Goal: Transaction & Acquisition: Purchase product/service

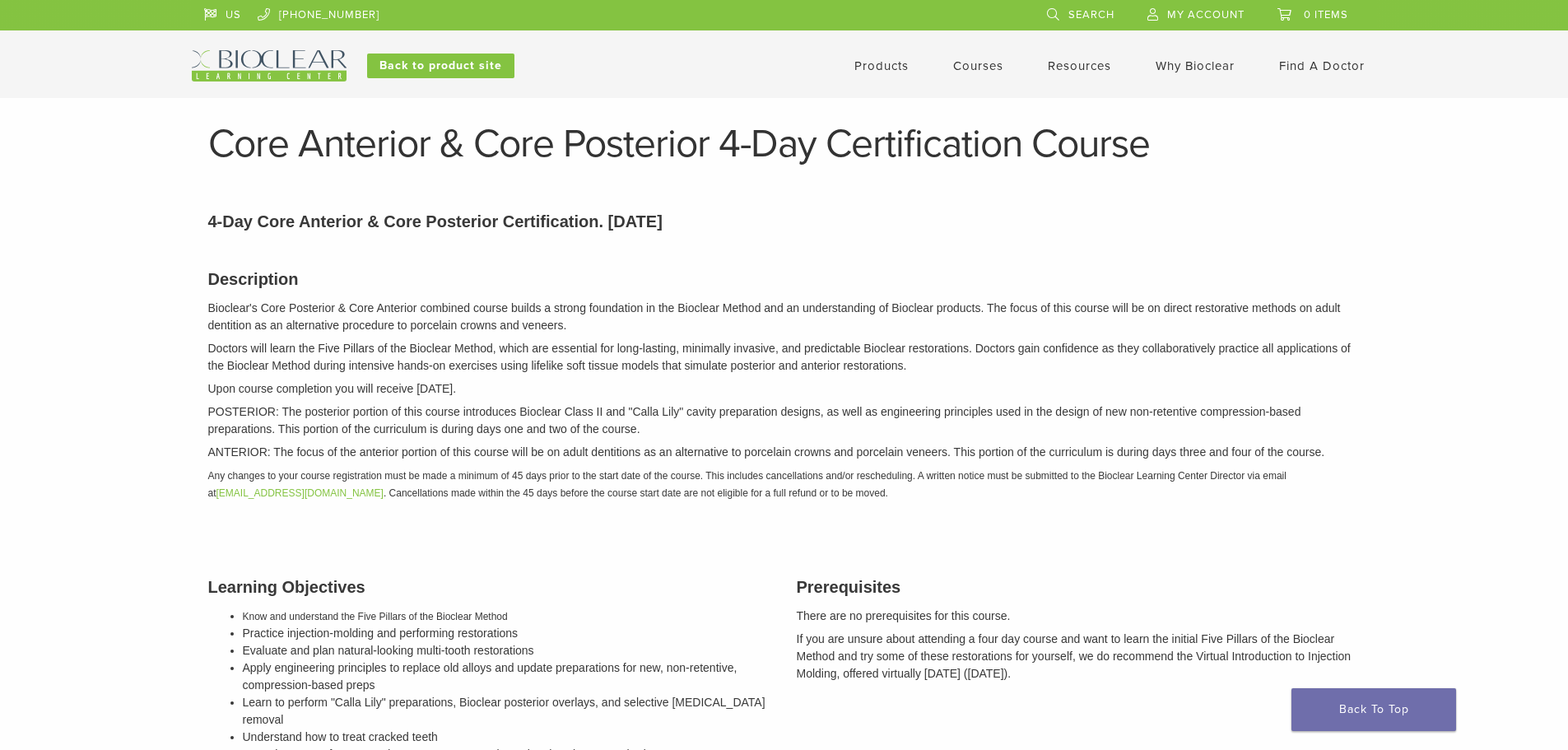
scroll to position [163, 0]
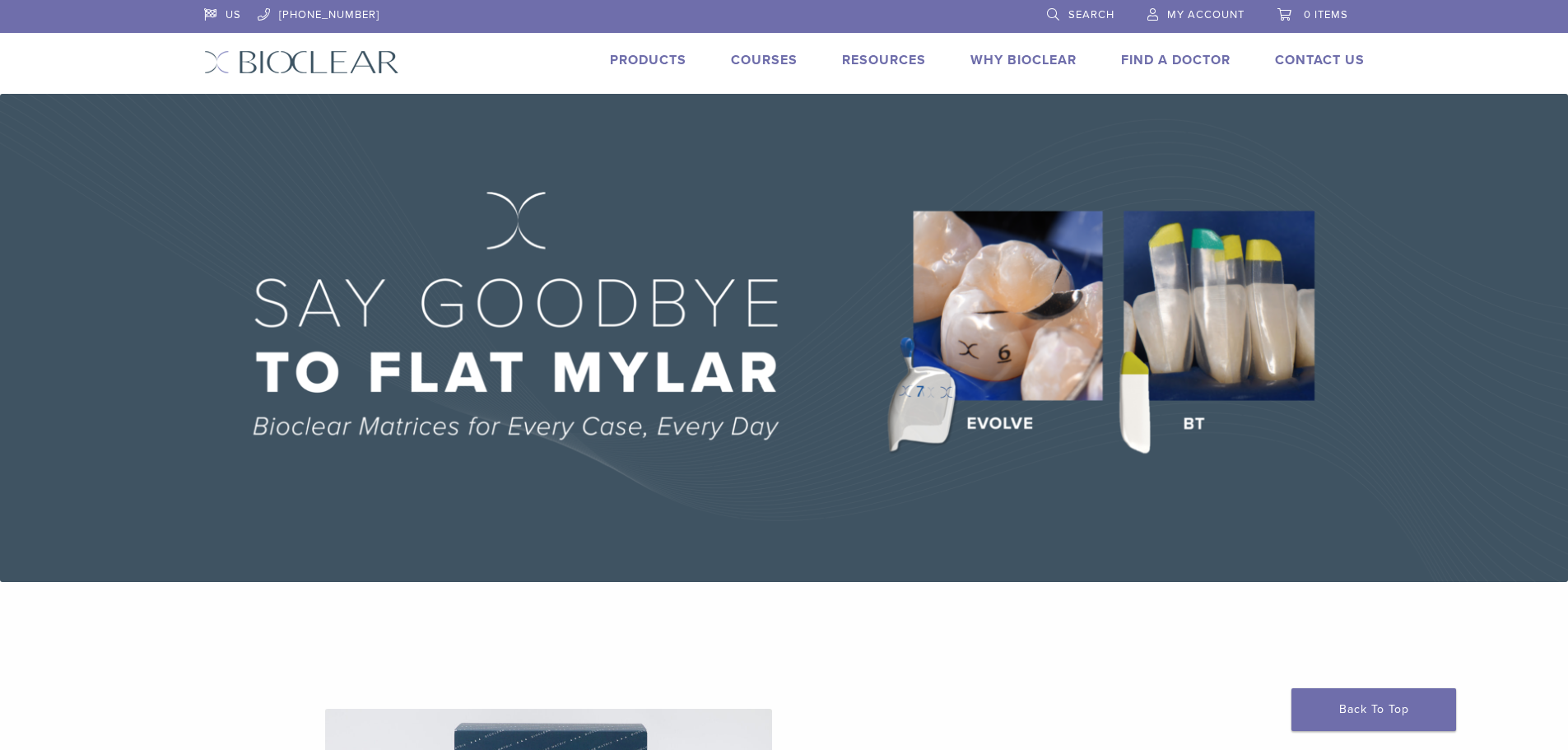
click at [751, 325] on img at bounding box center [784, 338] width 1568 height 488
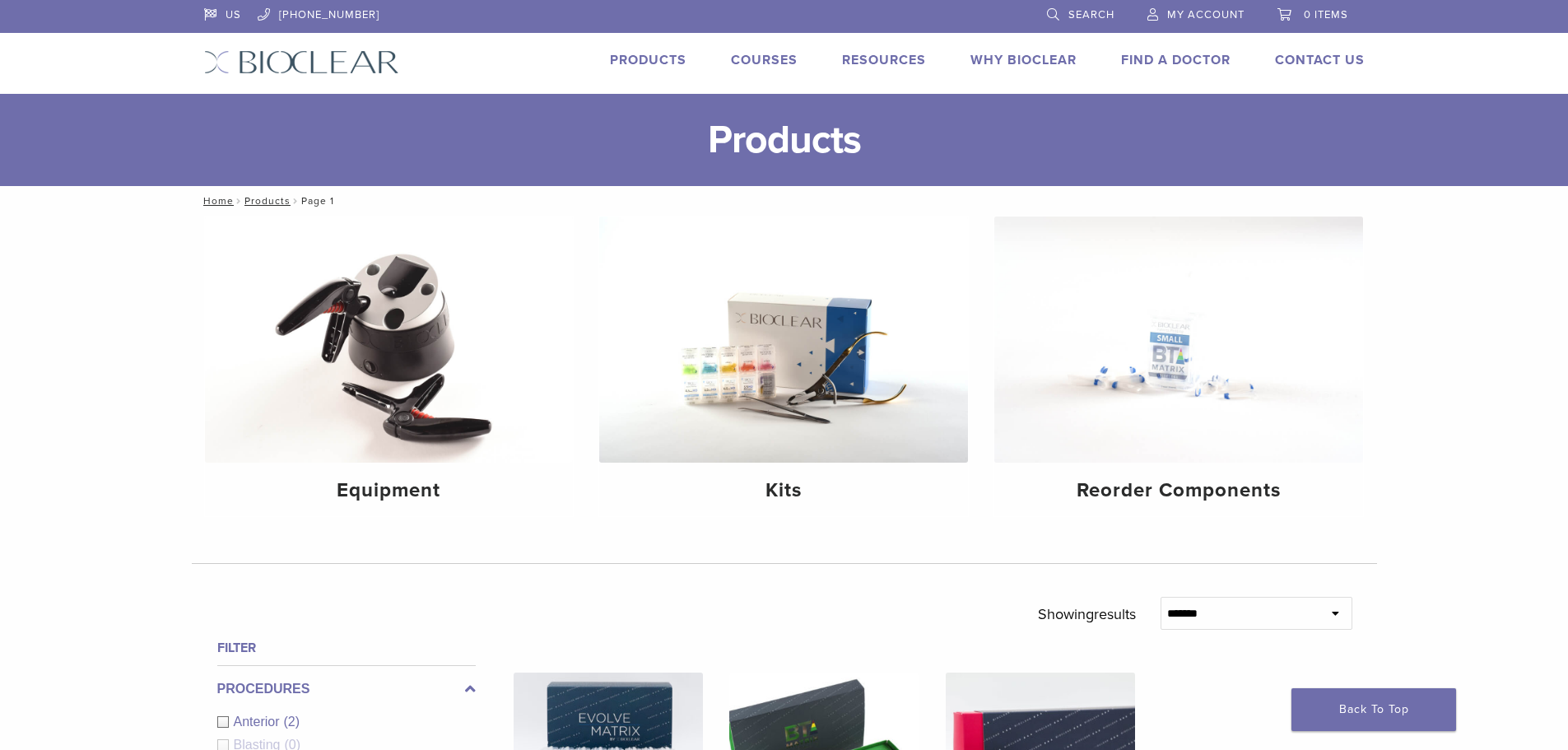
click at [645, 62] on link "Products" at bounding box center [648, 60] width 76 height 17
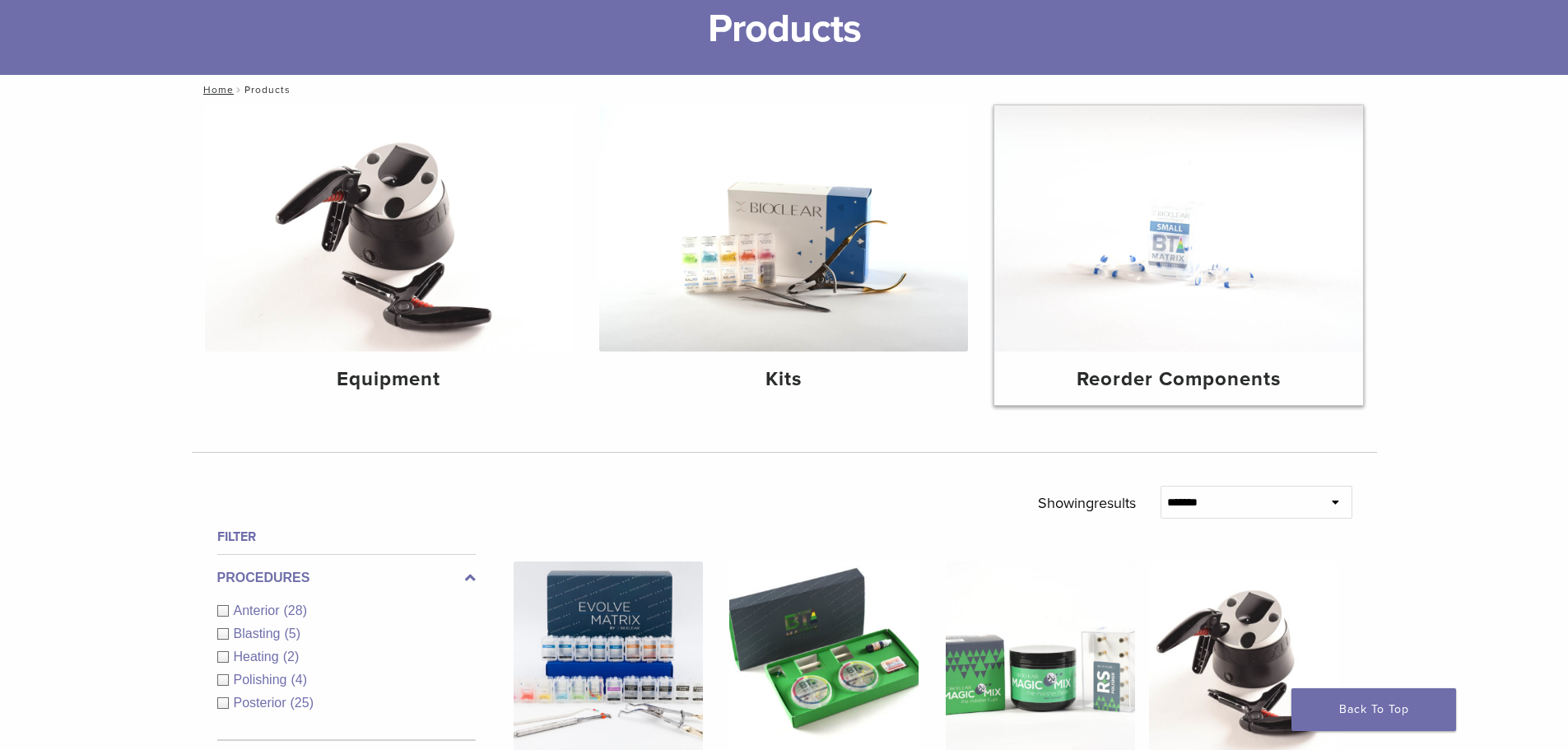
scroll to position [329, 0]
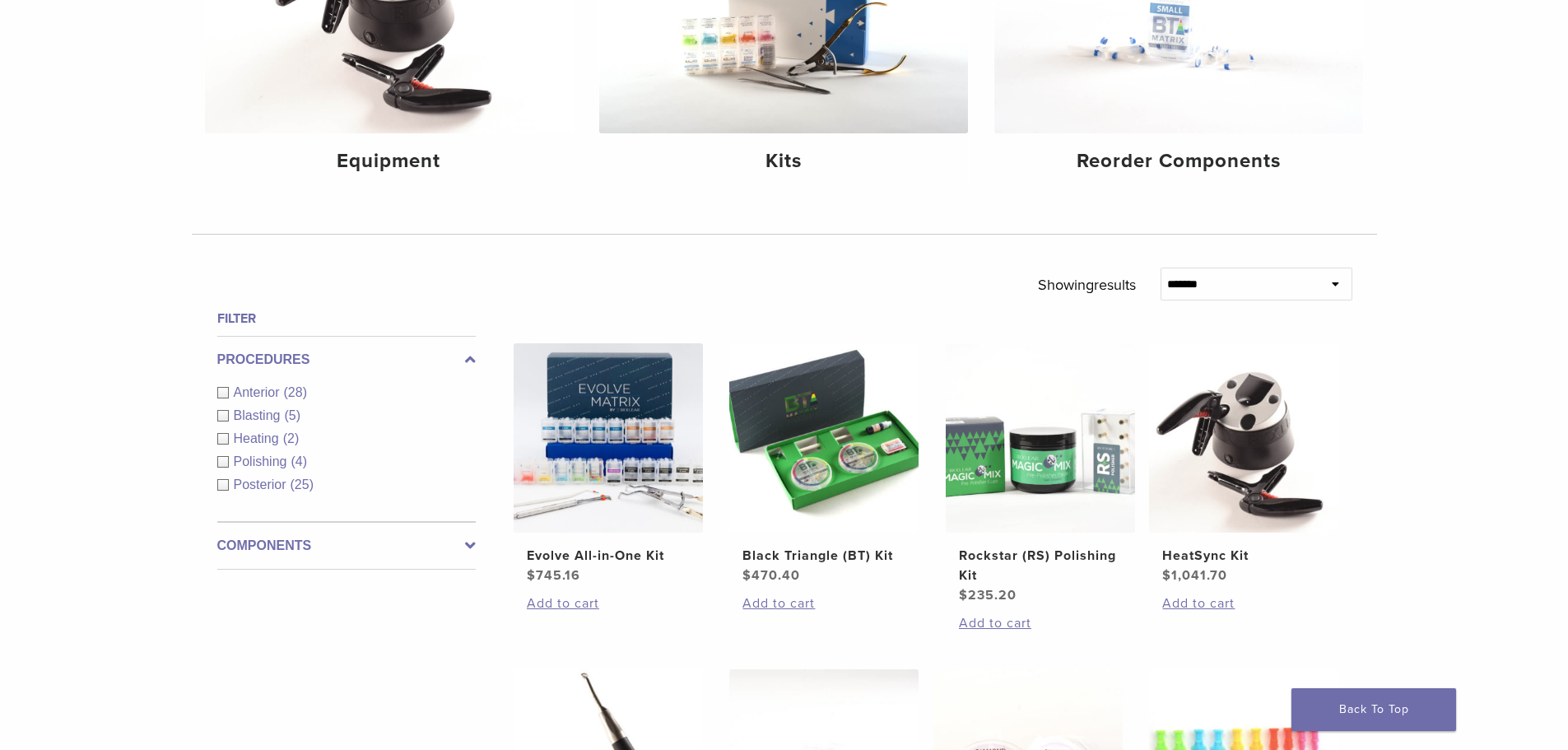
click at [250, 398] on span "Anterior" at bounding box center [258, 392] width 50 height 14
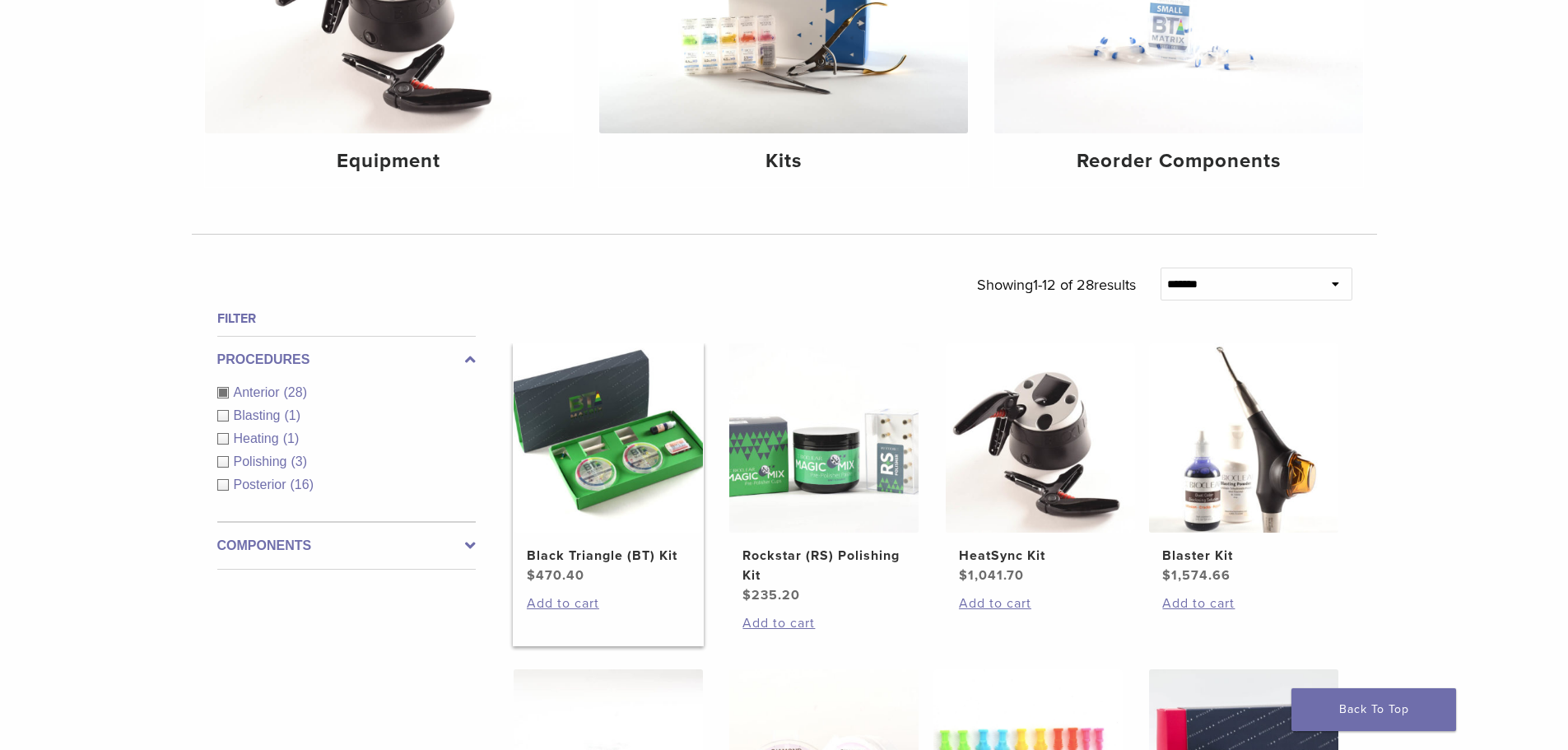
click at [613, 453] on img at bounding box center [608, 437] width 189 height 189
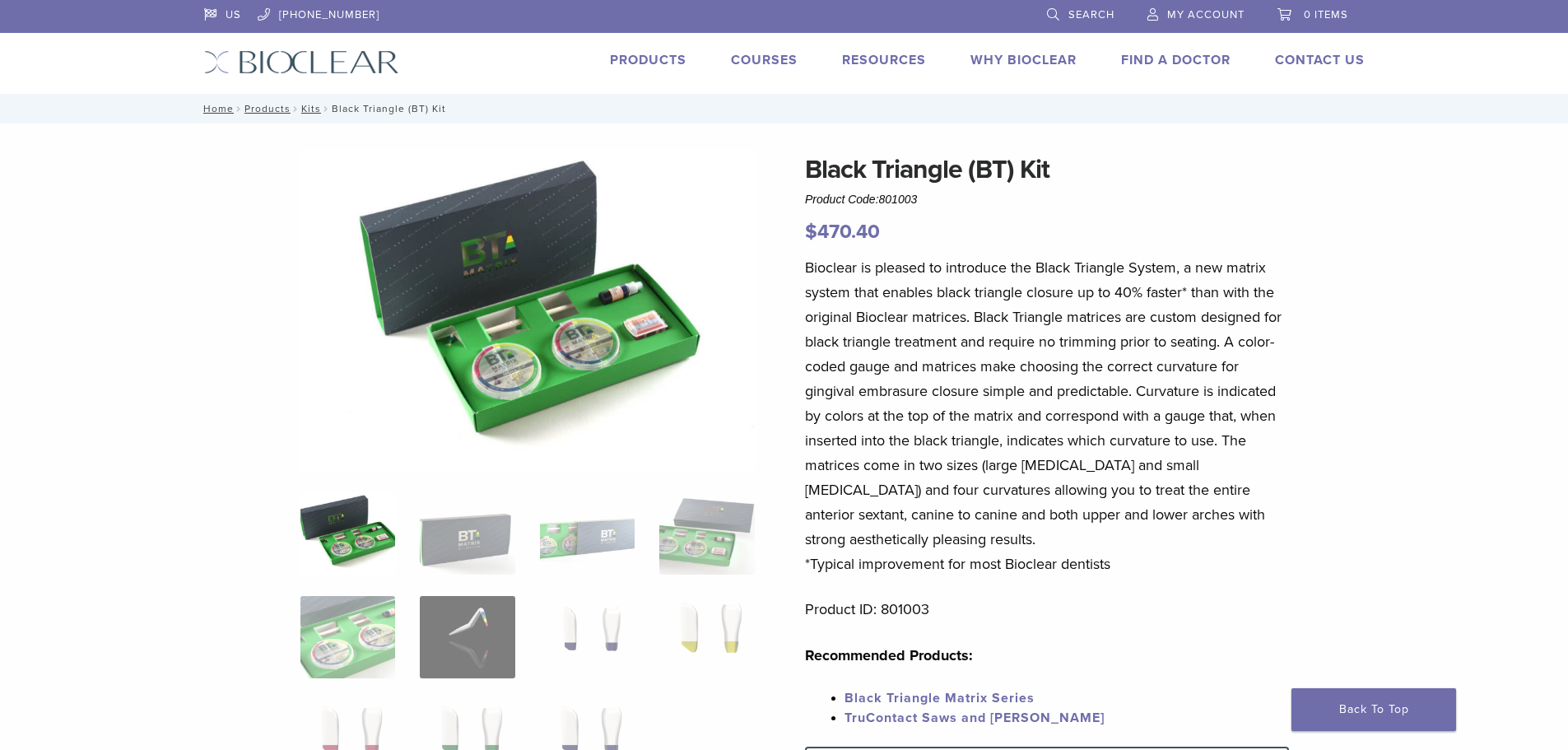
click at [533, 337] on img at bounding box center [527, 310] width 454 height 321
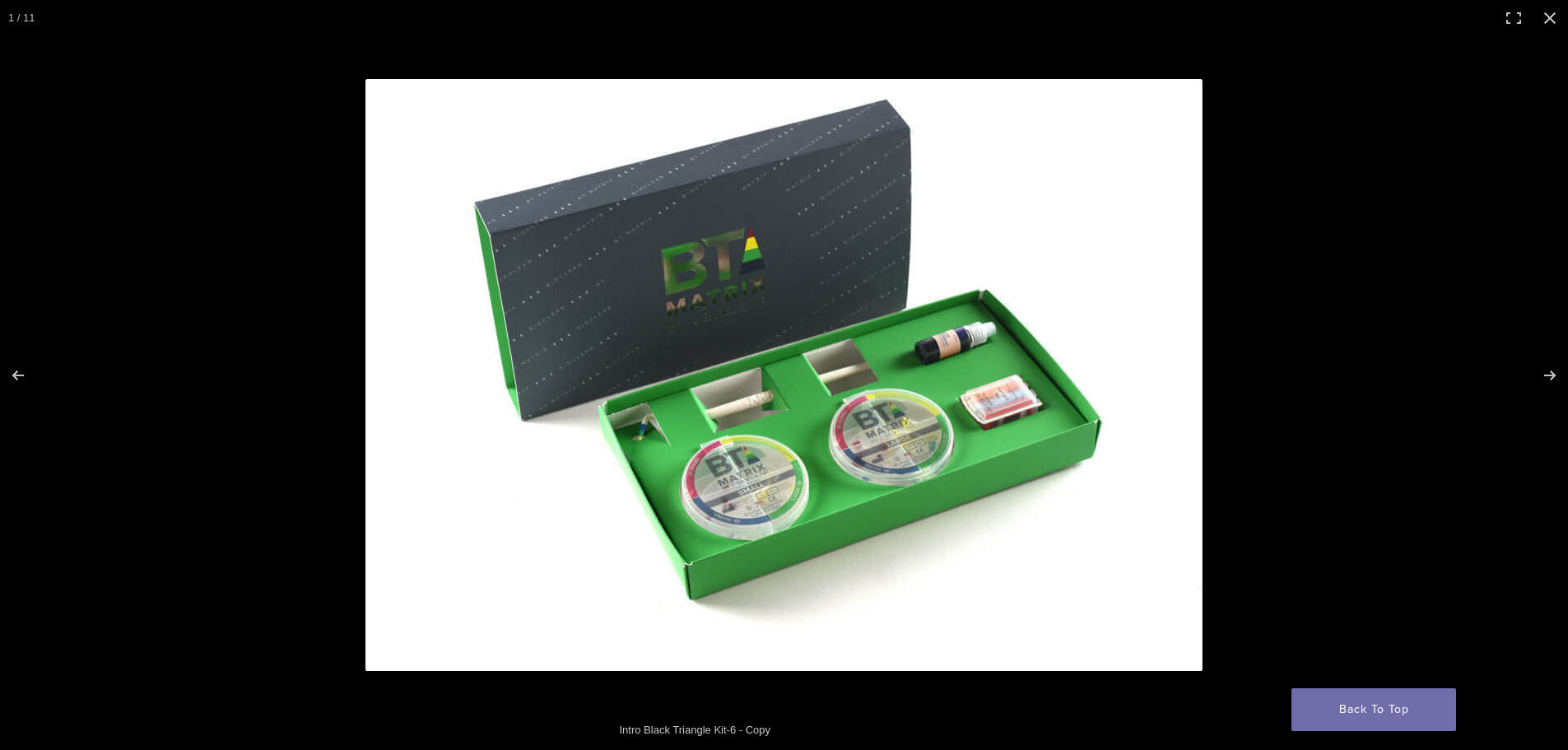
click at [1089, 273] on img "Full screen image" at bounding box center [784, 375] width 837 height 591
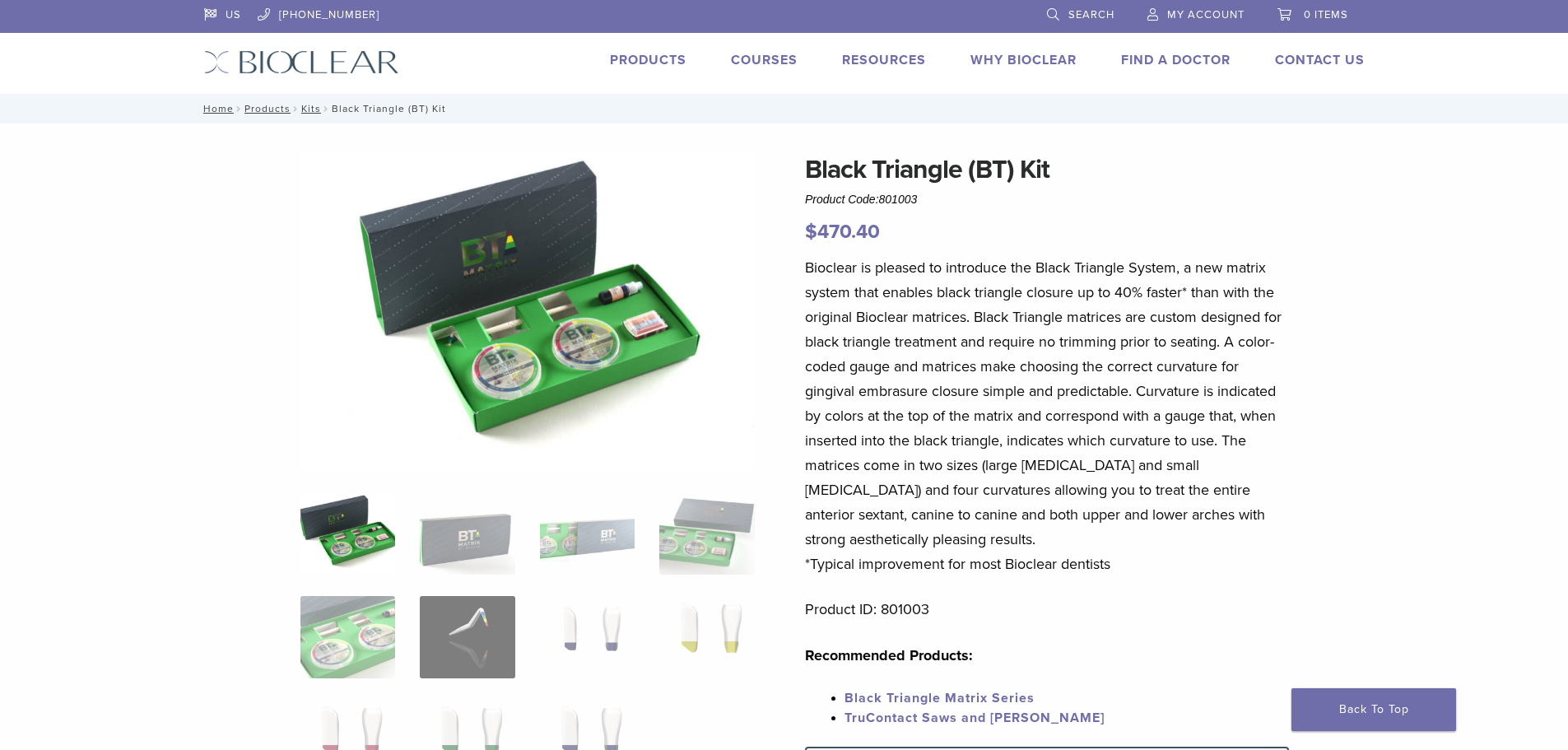
click at [630, 284] on img at bounding box center [527, 310] width 454 height 321
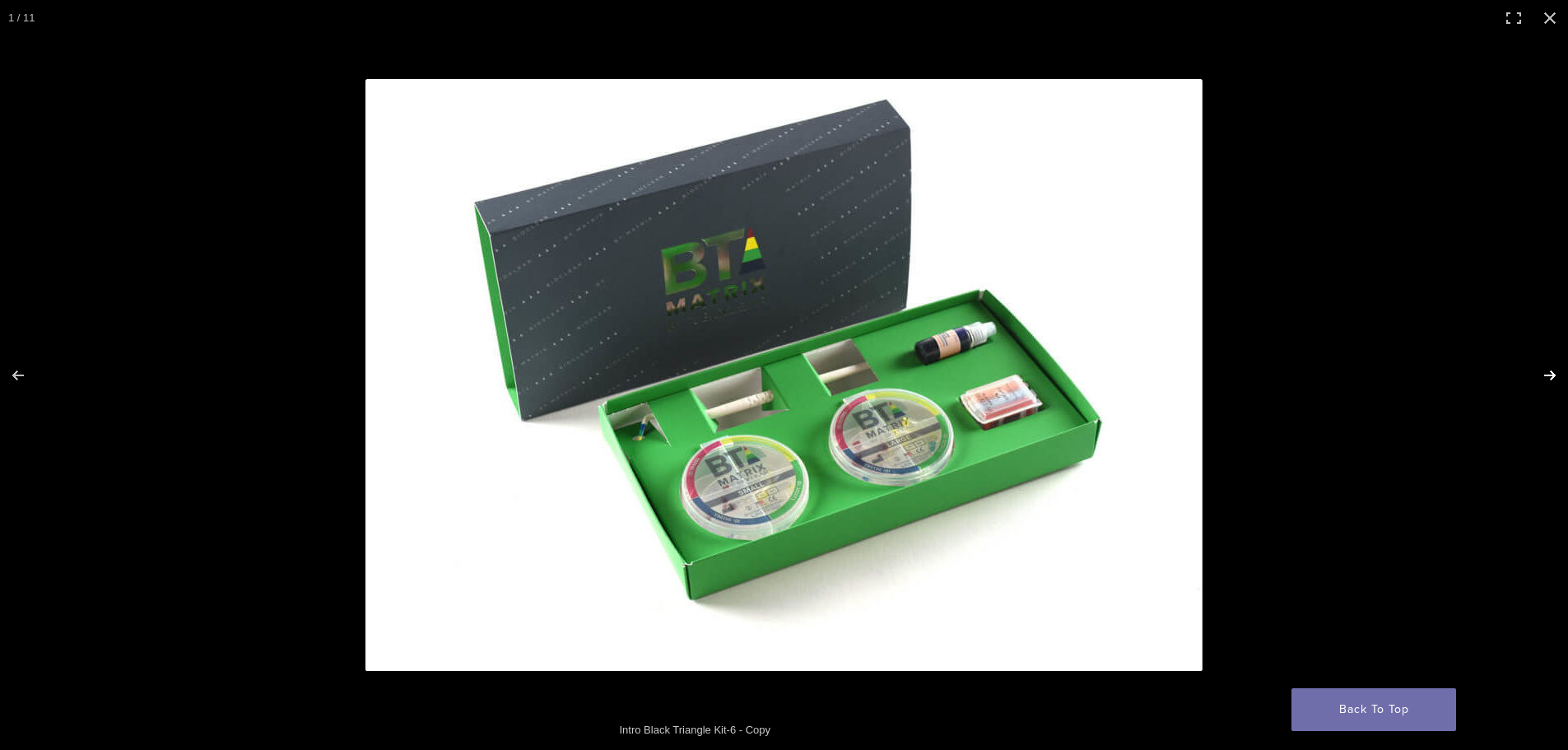
click at [1542, 373] on button "Next (arrow right)" at bounding box center [1539, 375] width 58 height 82
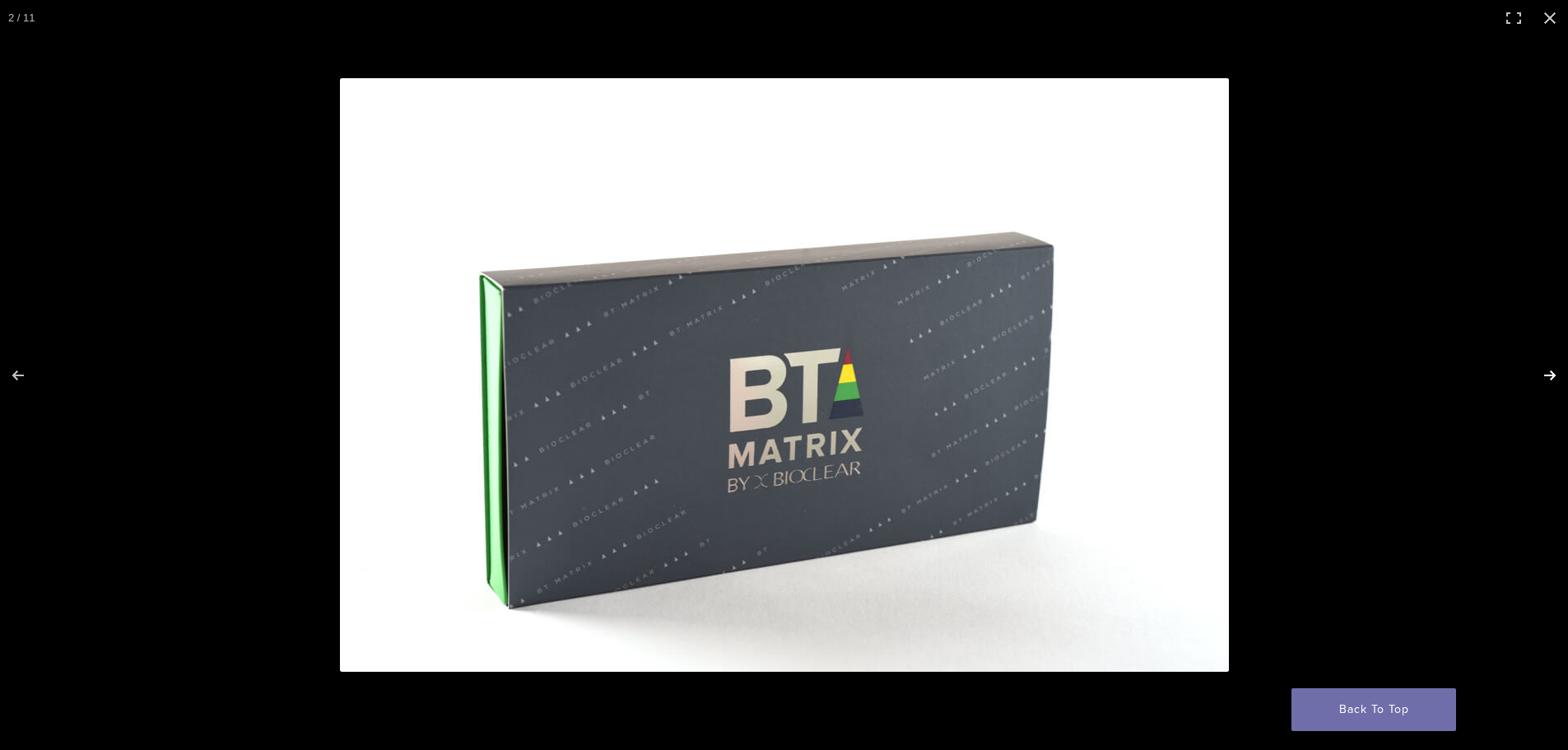
click at [1543, 372] on button "Next (arrow right)" at bounding box center [1539, 375] width 58 height 82
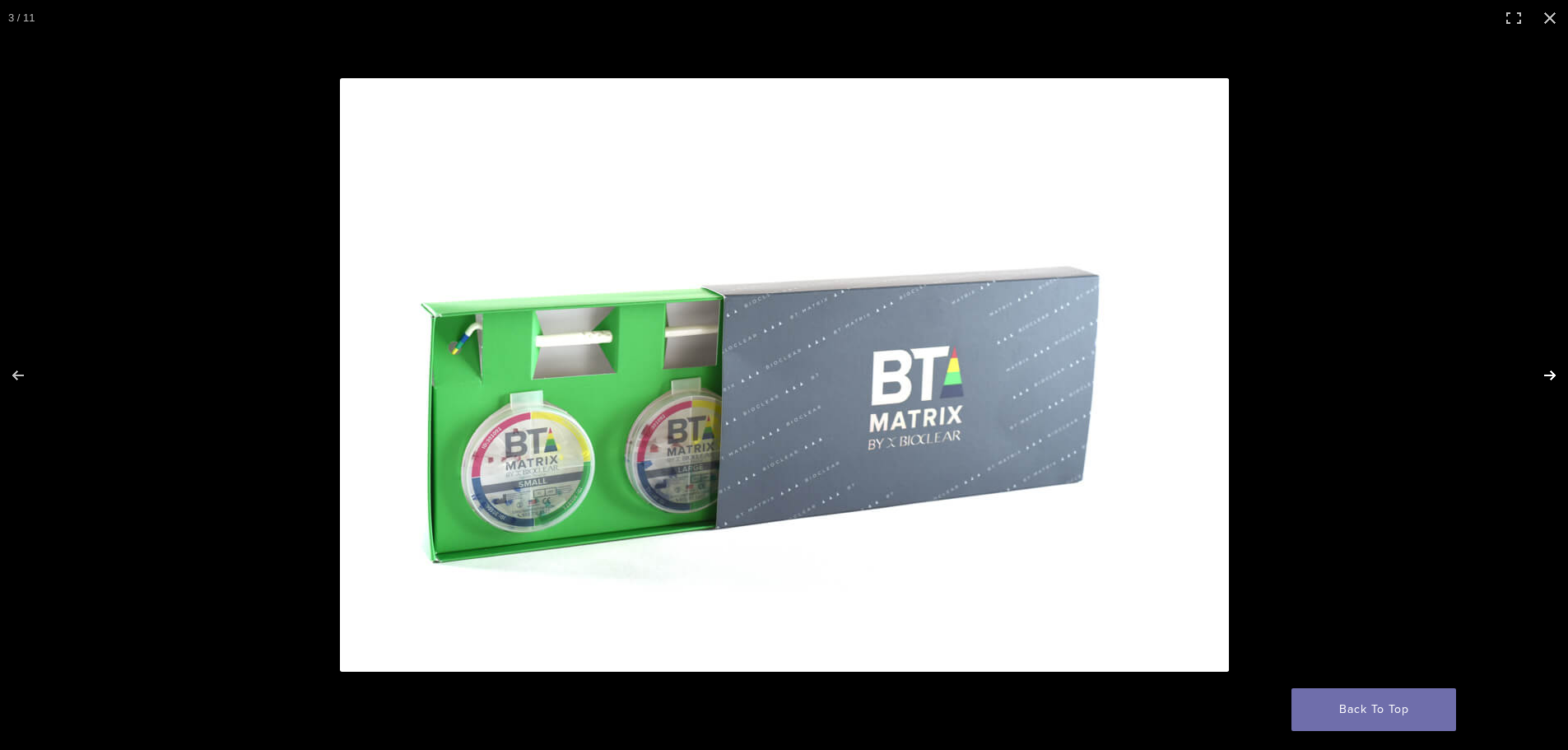
click at [1543, 372] on button "Next (arrow right)" at bounding box center [1539, 375] width 58 height 82
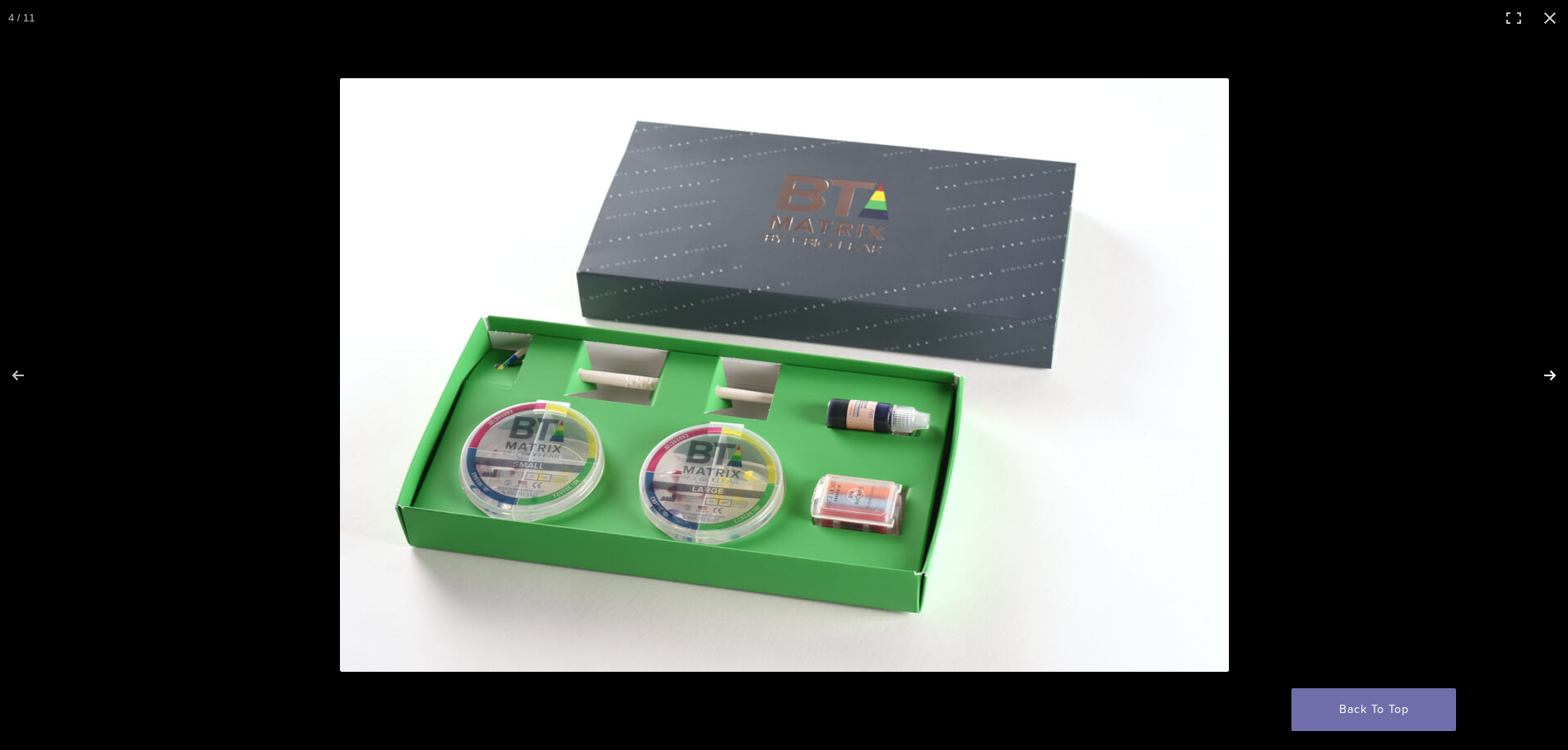
click at [1544, 376] on button "Next (arrow right)" at bounding box center [1539, 375] width 58 height 82
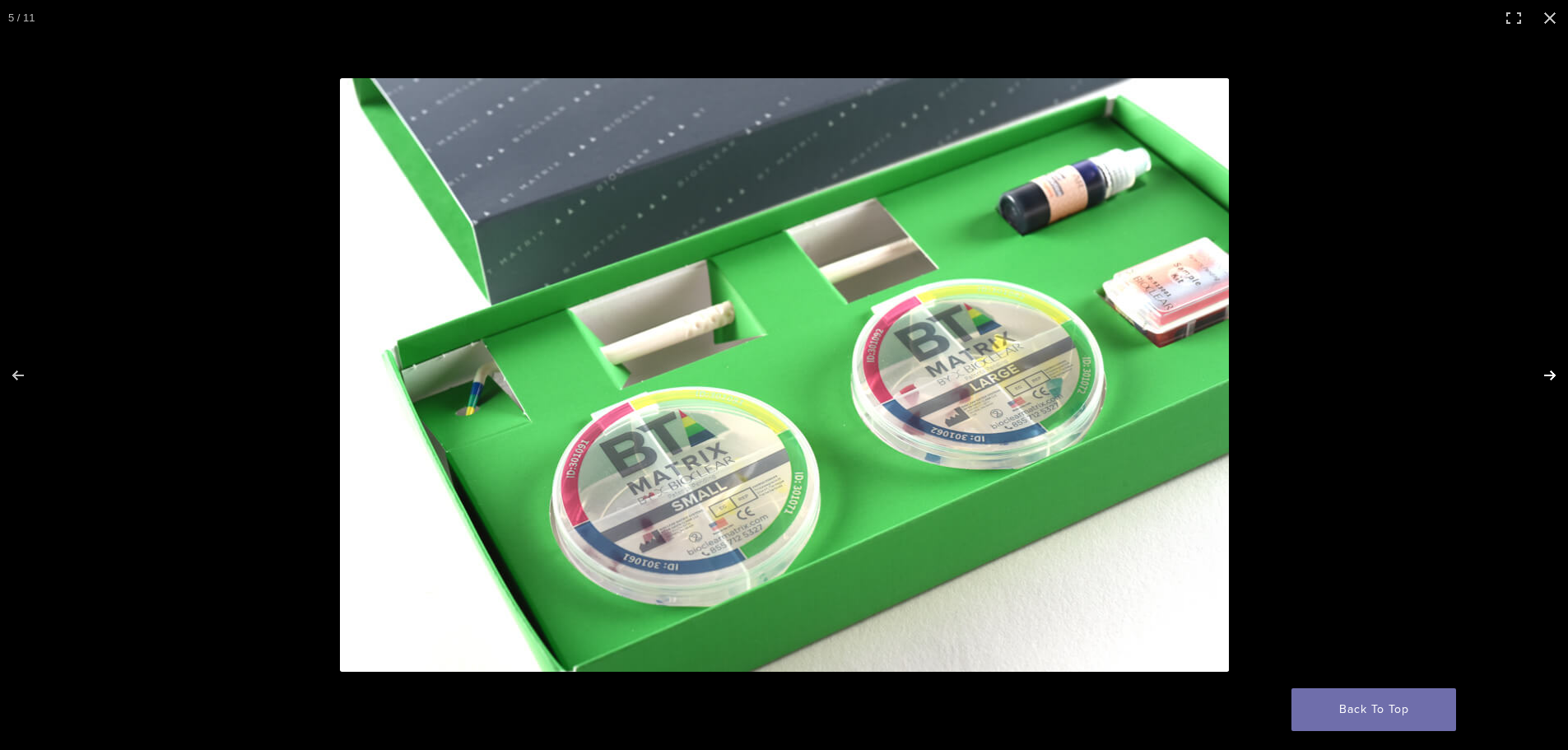
click at [1544, 376] on button "Next (arrow right)" at bounding box center [1539, 375] width 58 height 82
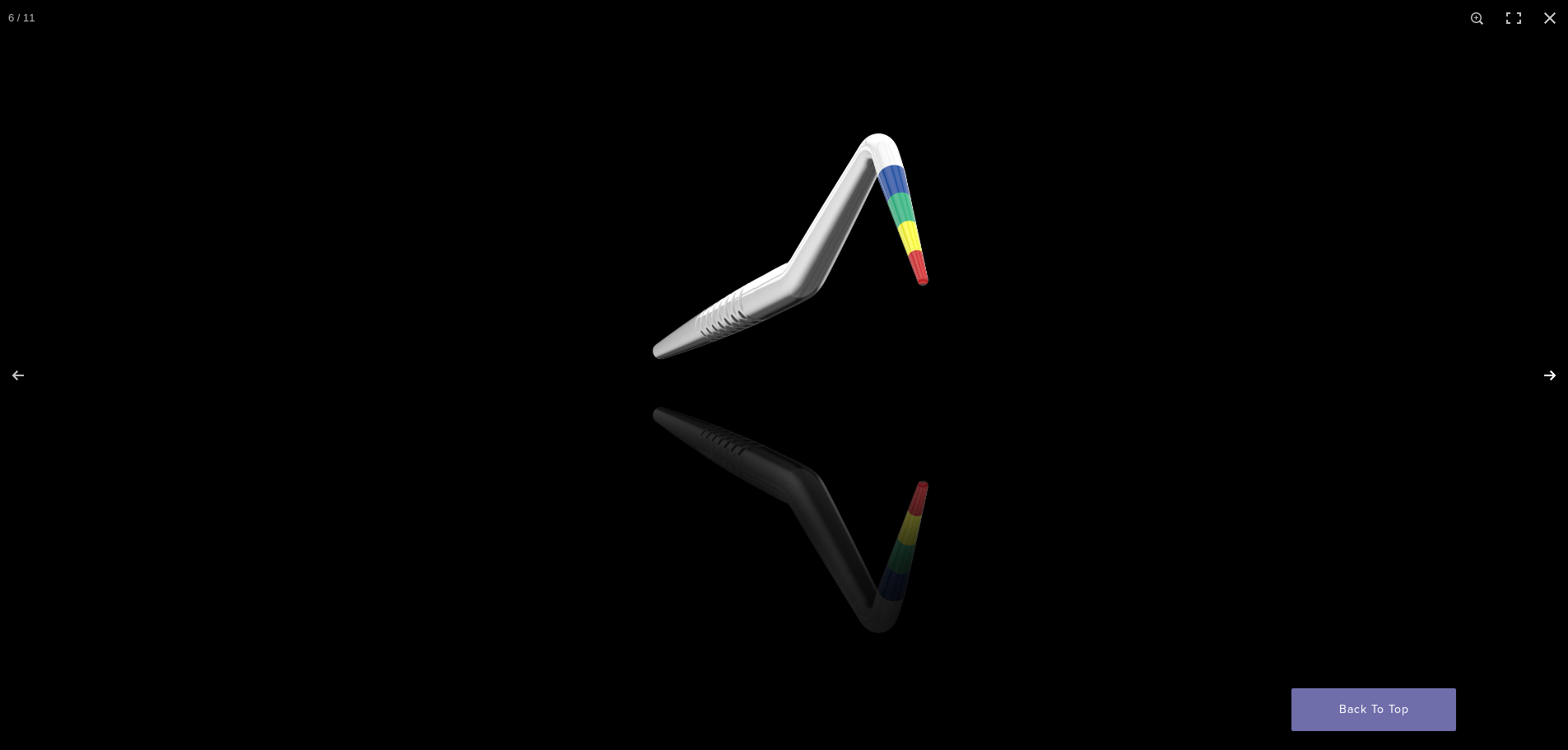
click at [1544, 376] on button "Next (arrow right)" at bounding box center [1539, 375] width 58 height 82
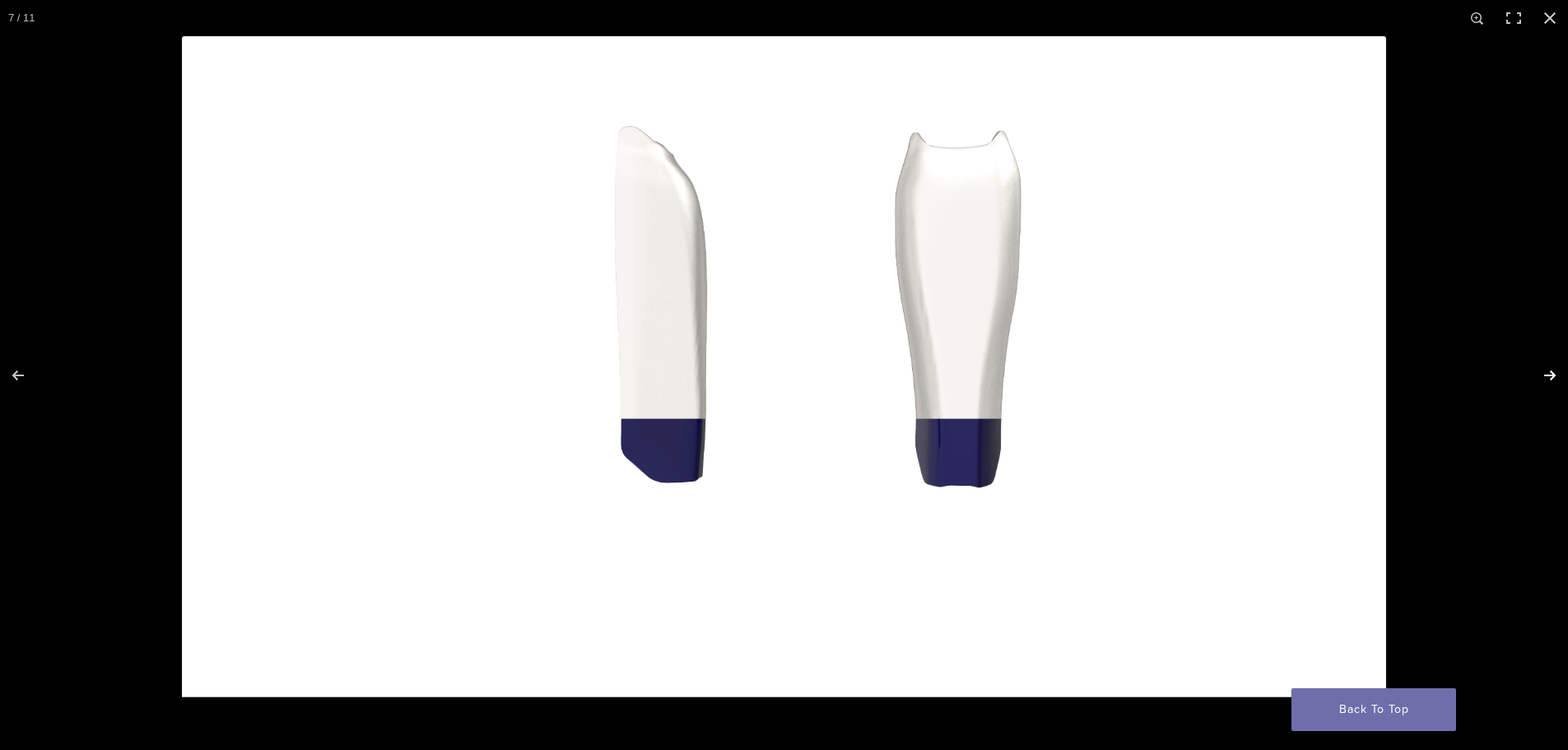
click at [1544, 376] on button "Next (arrow right)" at bounding box center [1539, 375] width 58 height 82
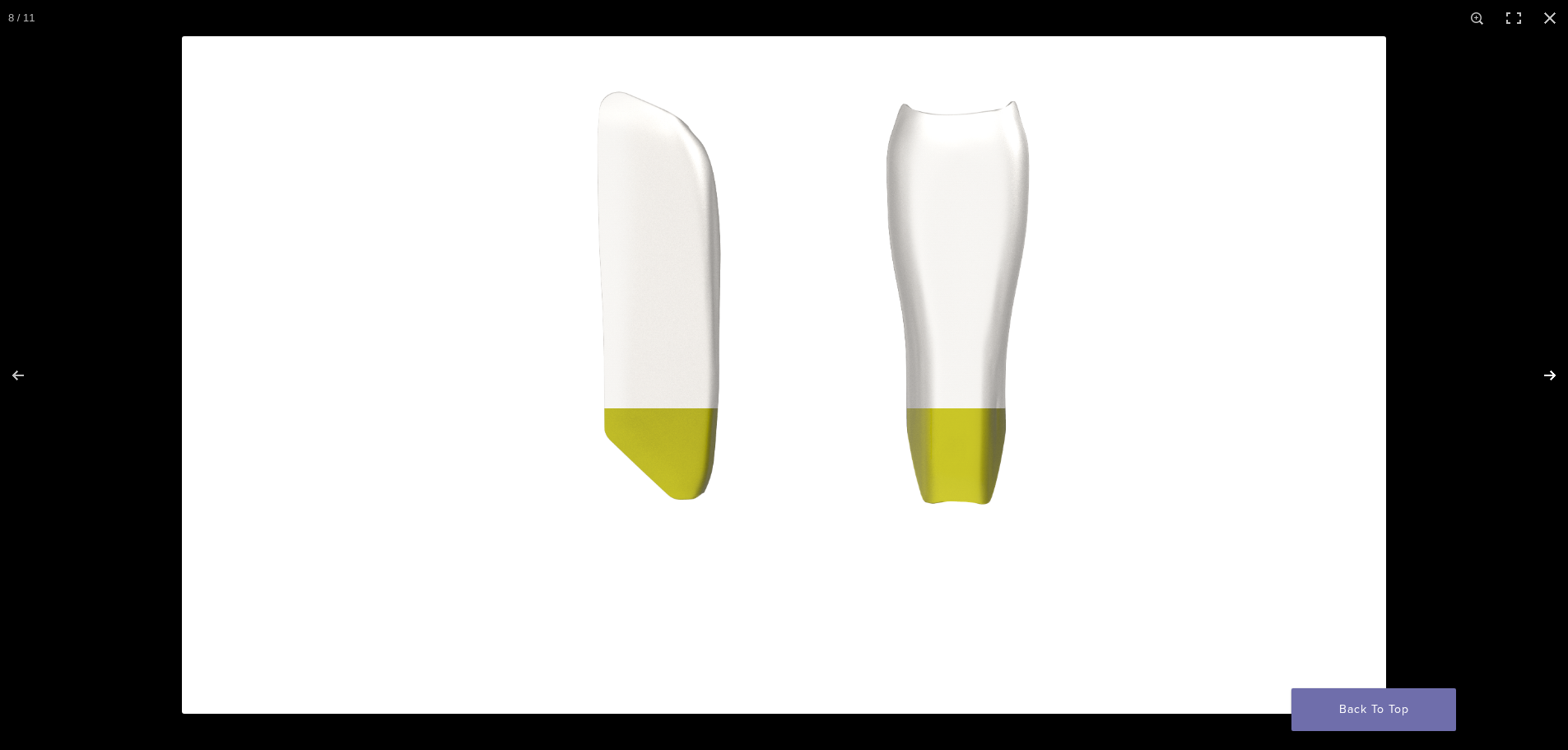
click at [1544, 376] on button "Next (arrow right)" at bounding box center [1539, 375] width 58 height 82
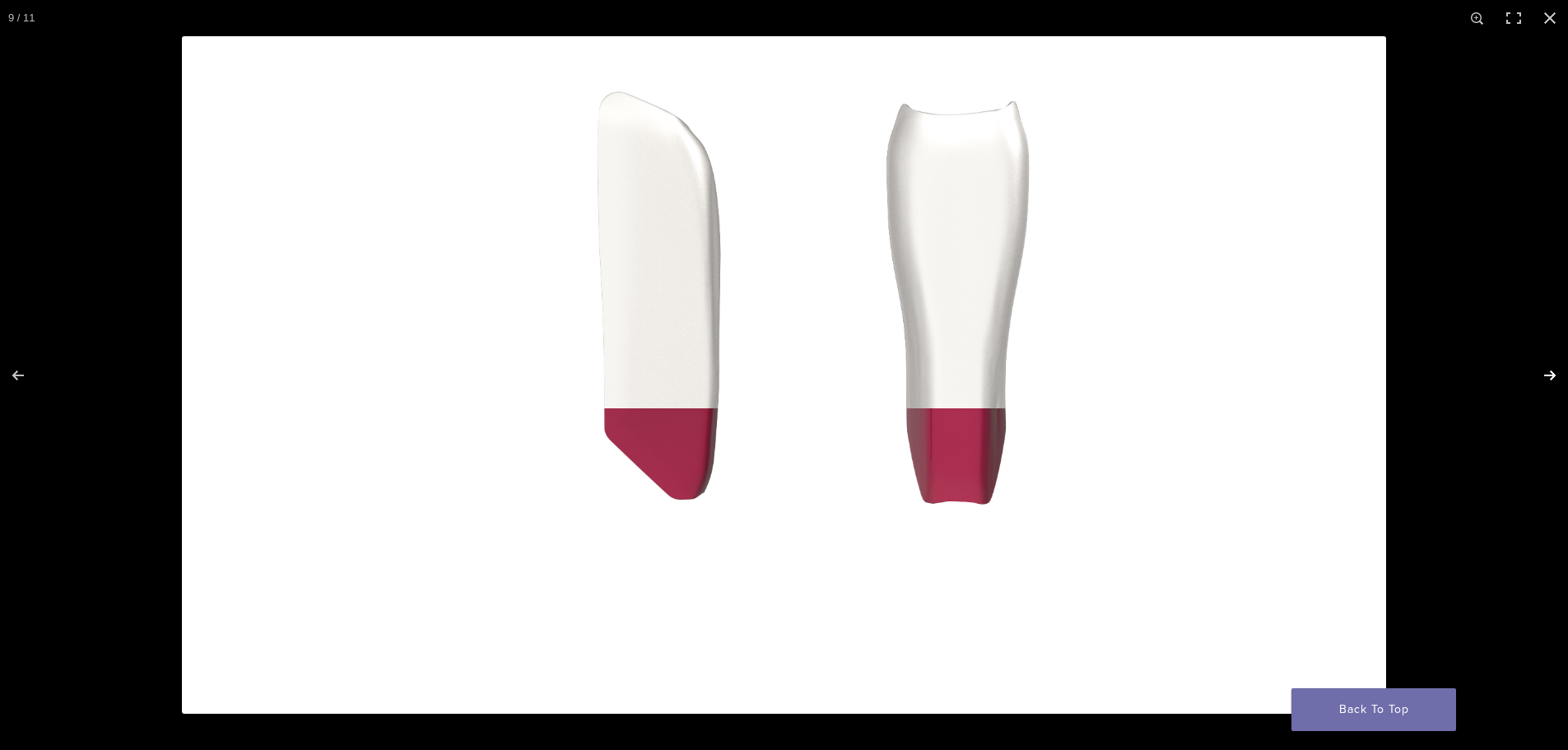
click at [1544, 376] on button "Next (arrow right)" at bounding box center [1539, 375] width 58 height 82
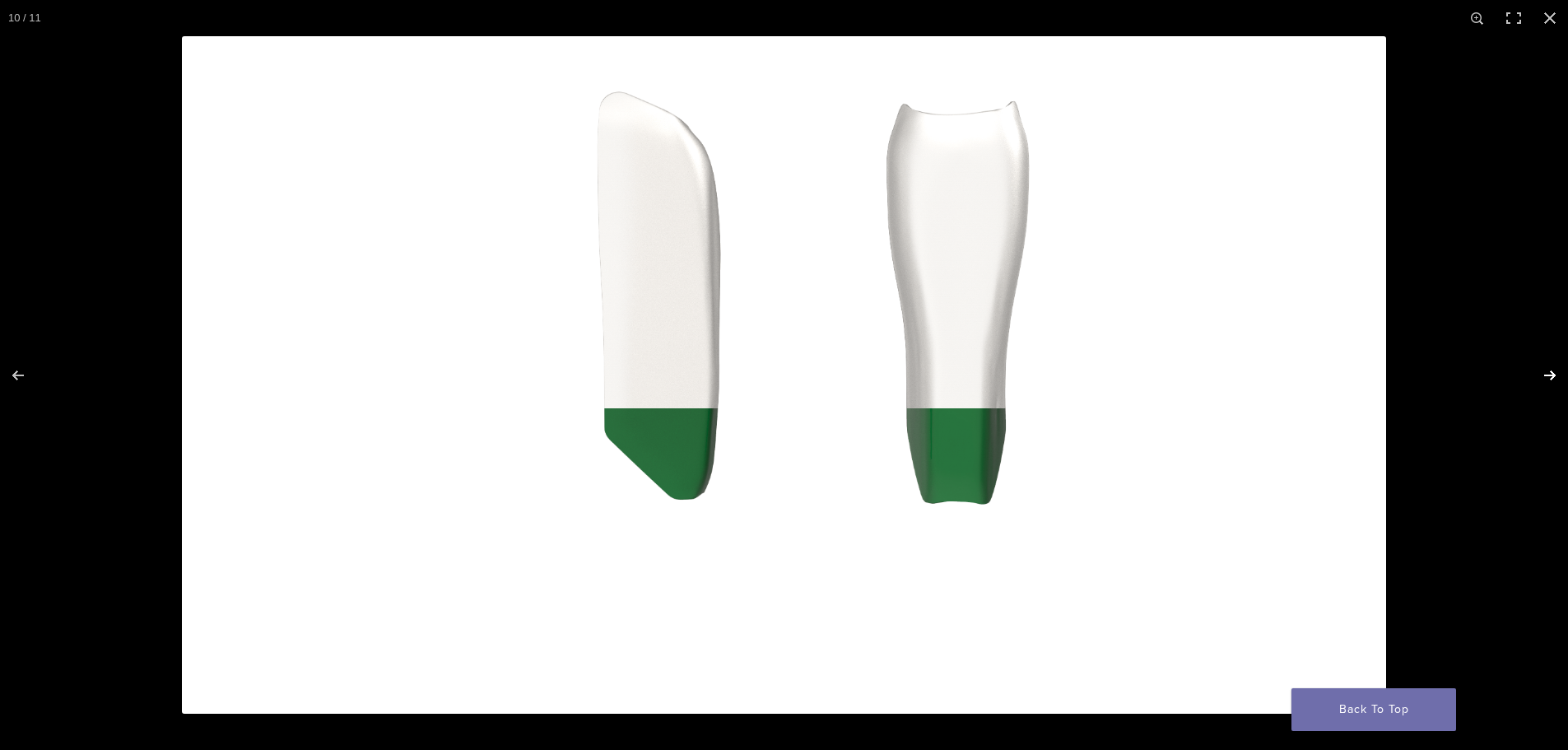
click at [1544, 376] on button "Next (arrow right)" at bounding box center [1539, 375] width 58 height 82
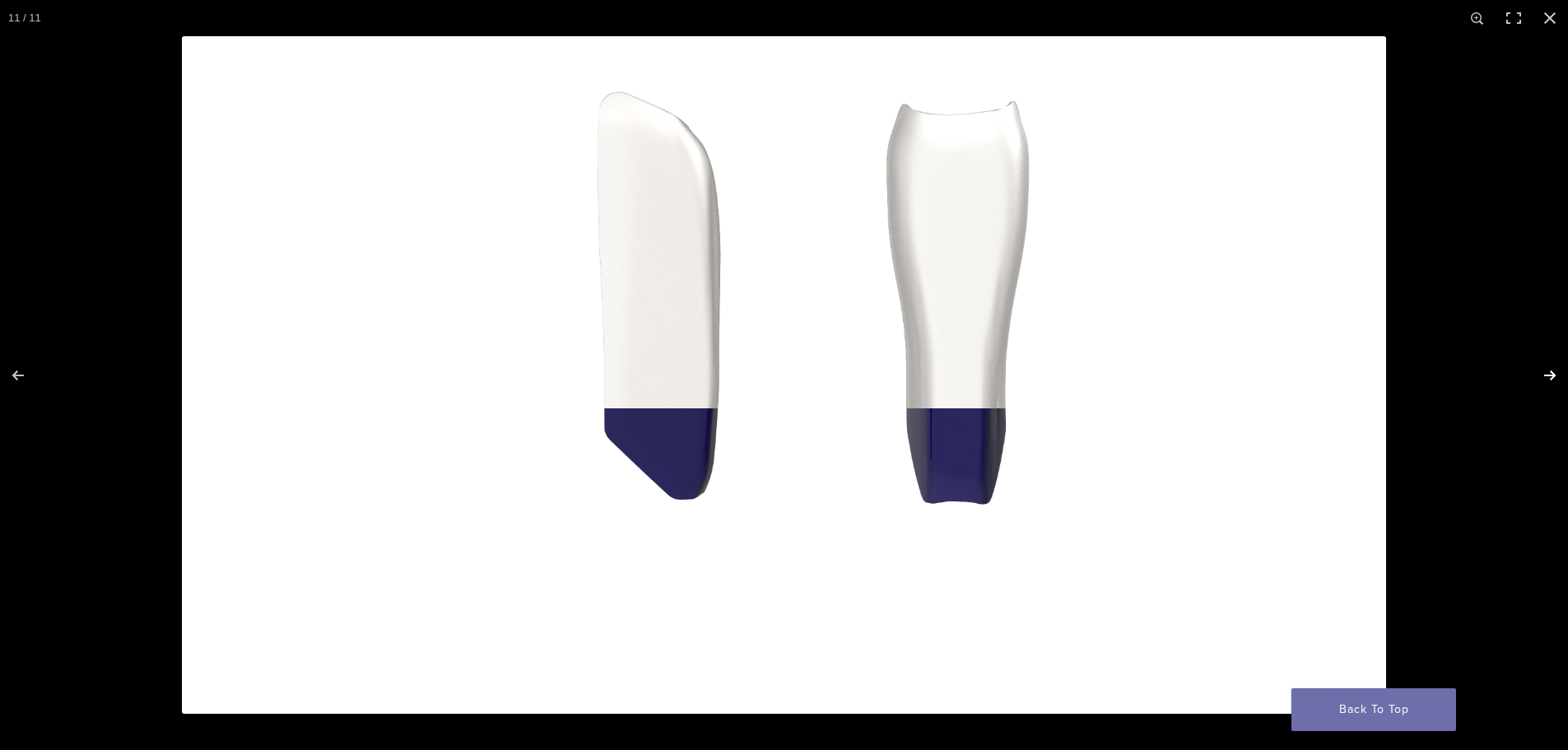
click at [1544, 376] on button "Next (arrow right)" at bounding box center [1539, 375] width 58 height 82
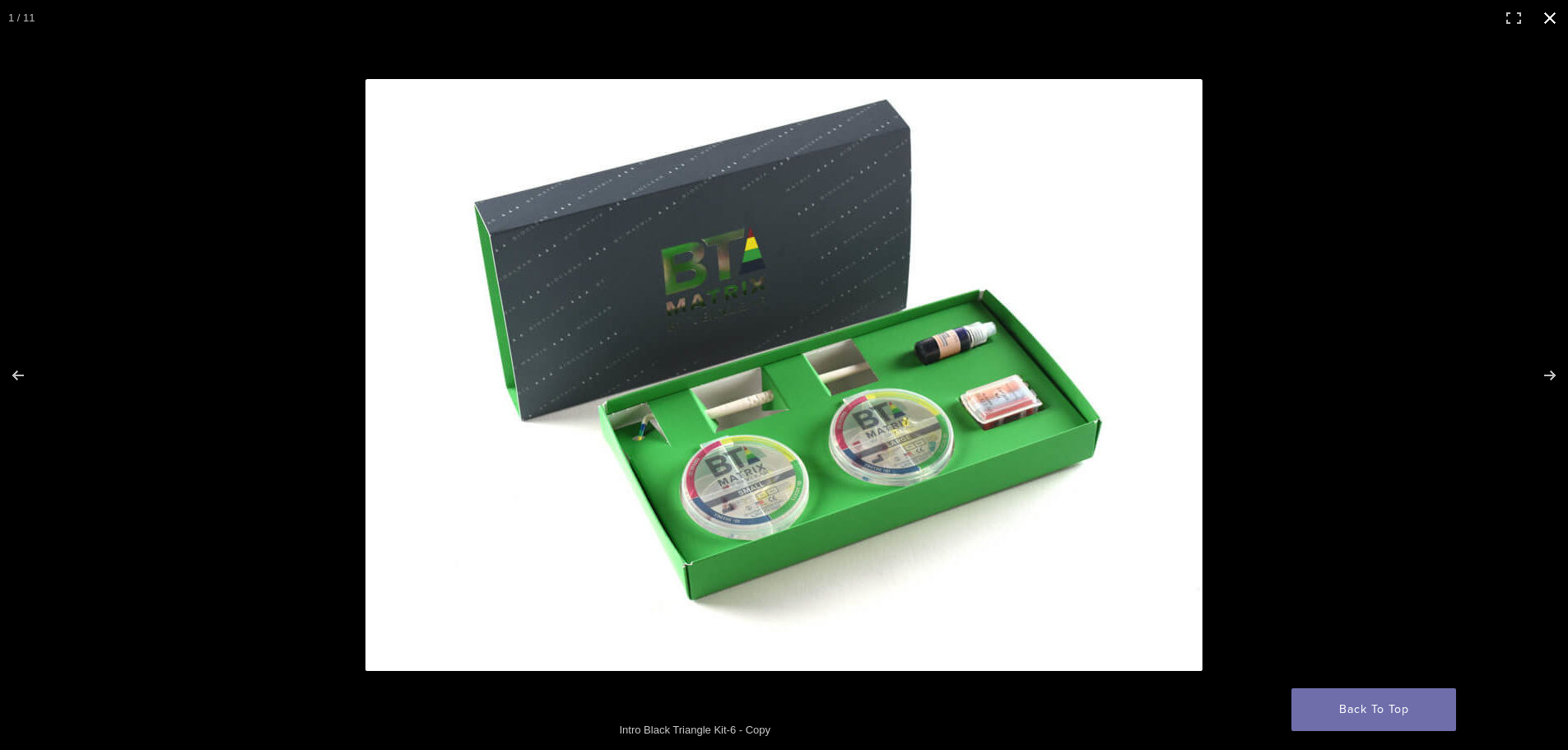
click at [1546, 20] on button "Close (Esc)" at bounding box center [1549, 18] width 36 height 36
